Goal: Find specific page/section: Find specific page/section

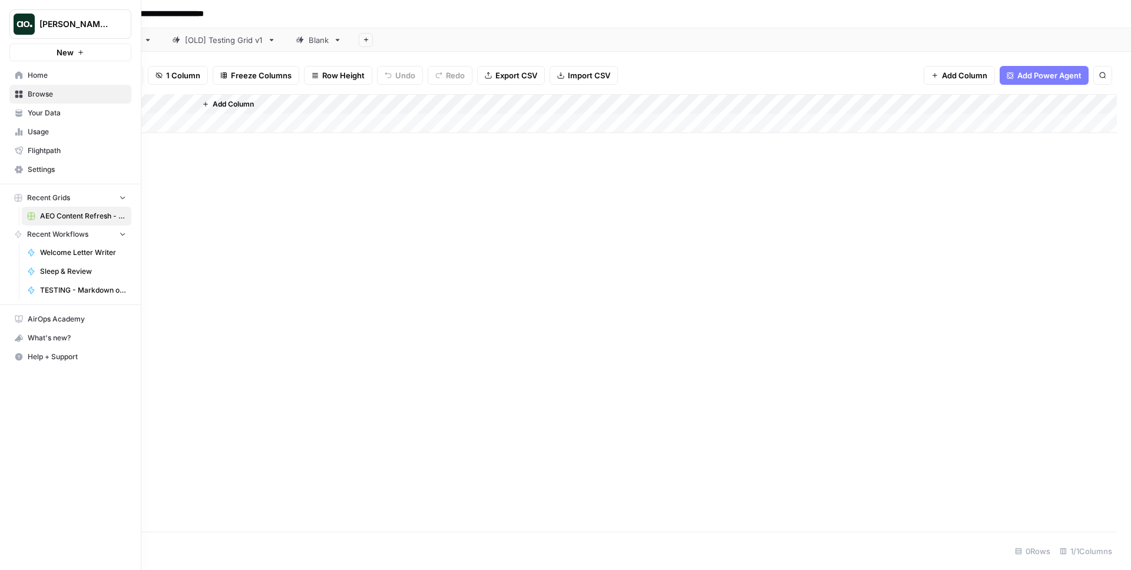
click at [17, 23] on img "Workspace: Justina testing" at bounding box center [24, 24] width 21 height 21
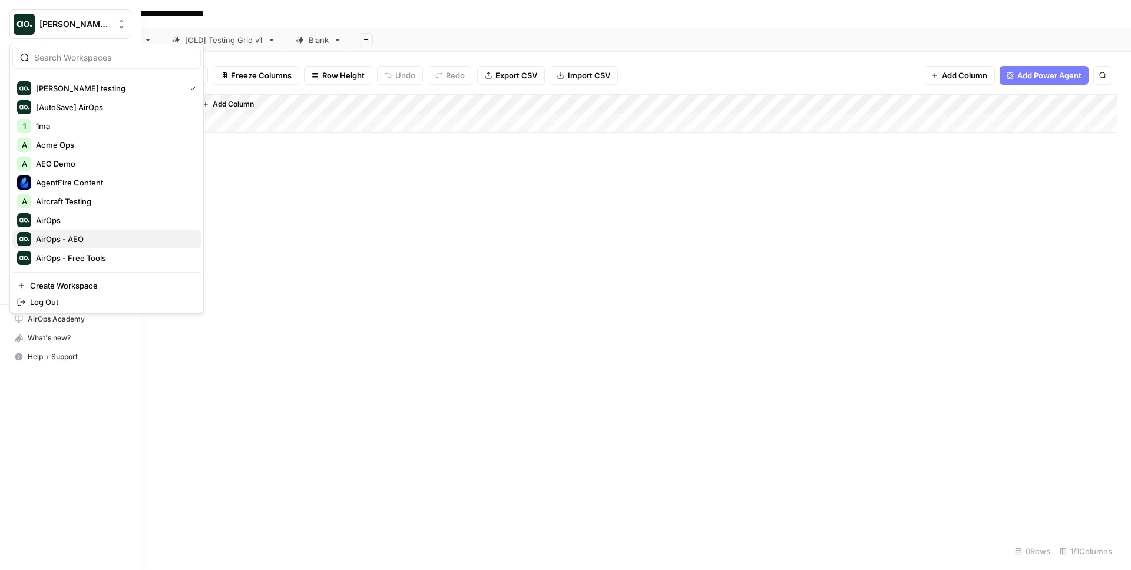
click at [84, 237] on span "AirOps - AEO" at bounding box center [113, 239] width 155 height 12
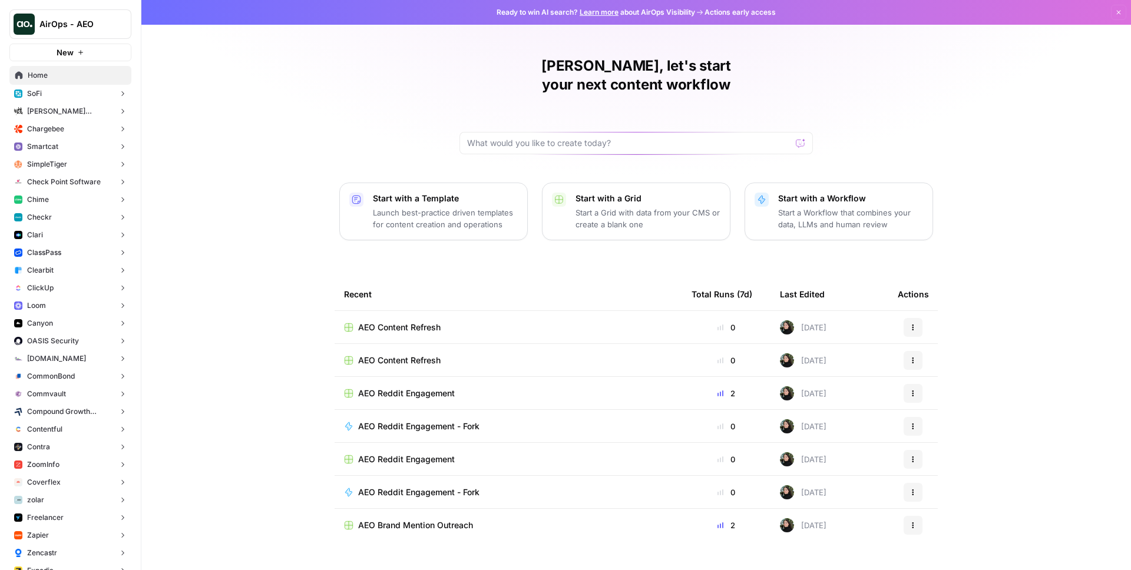
click at [49, 218] on span "Checkr" at bounding box center [39, 217] width 25 height 11
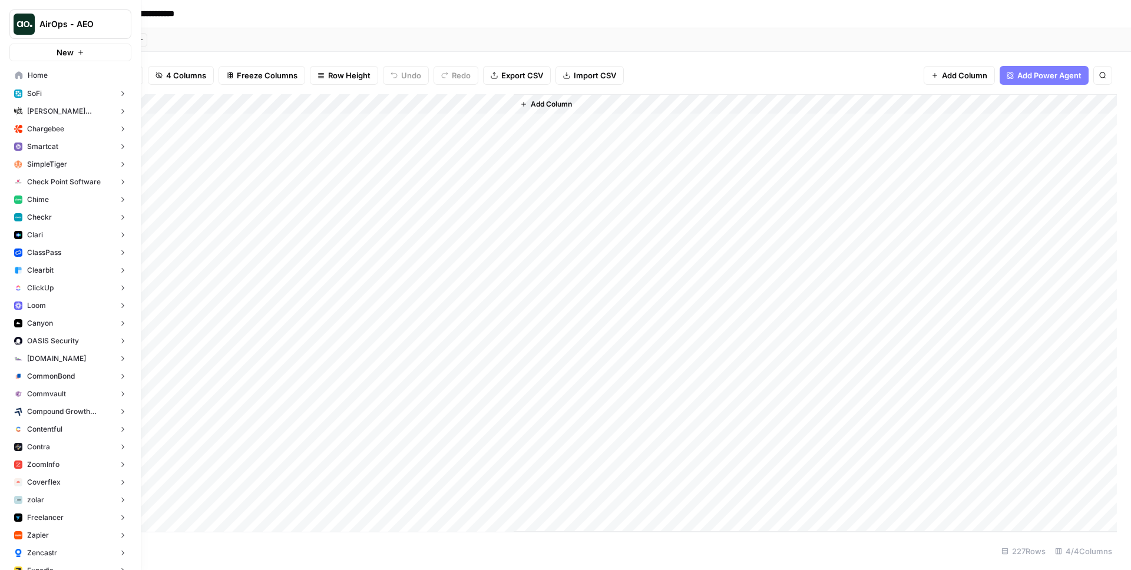
click at [74, 215] on button "Checkr" at bounding box center [70, 217] width 122 height 18
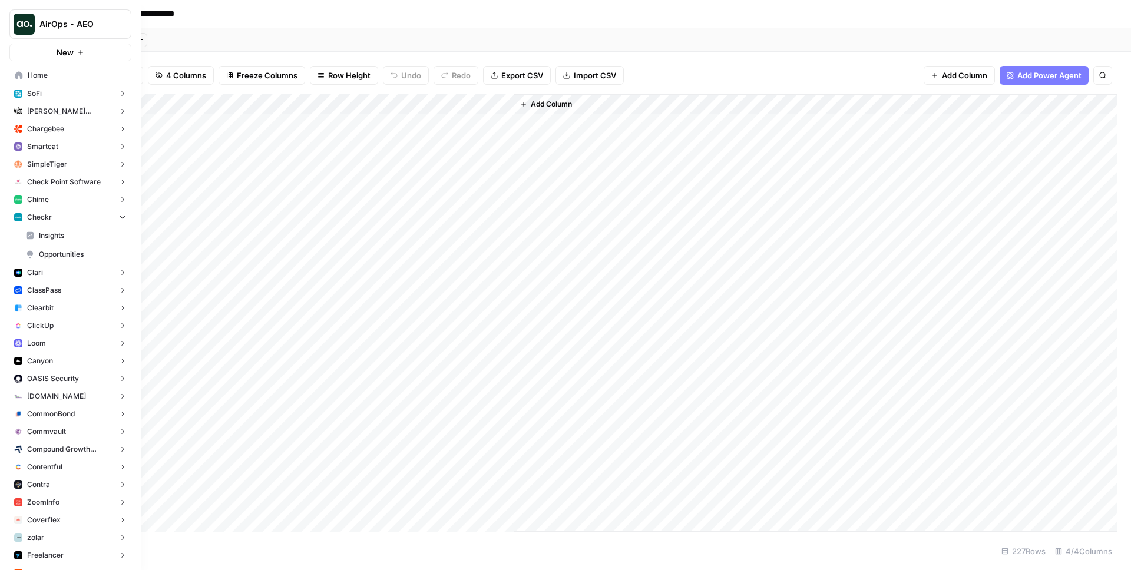
click at [85, 251] on span "Opportunities" at bounding box center [82, 254] width 87 height 11
